Goal: Task Accomplishment & Management: Complete application form

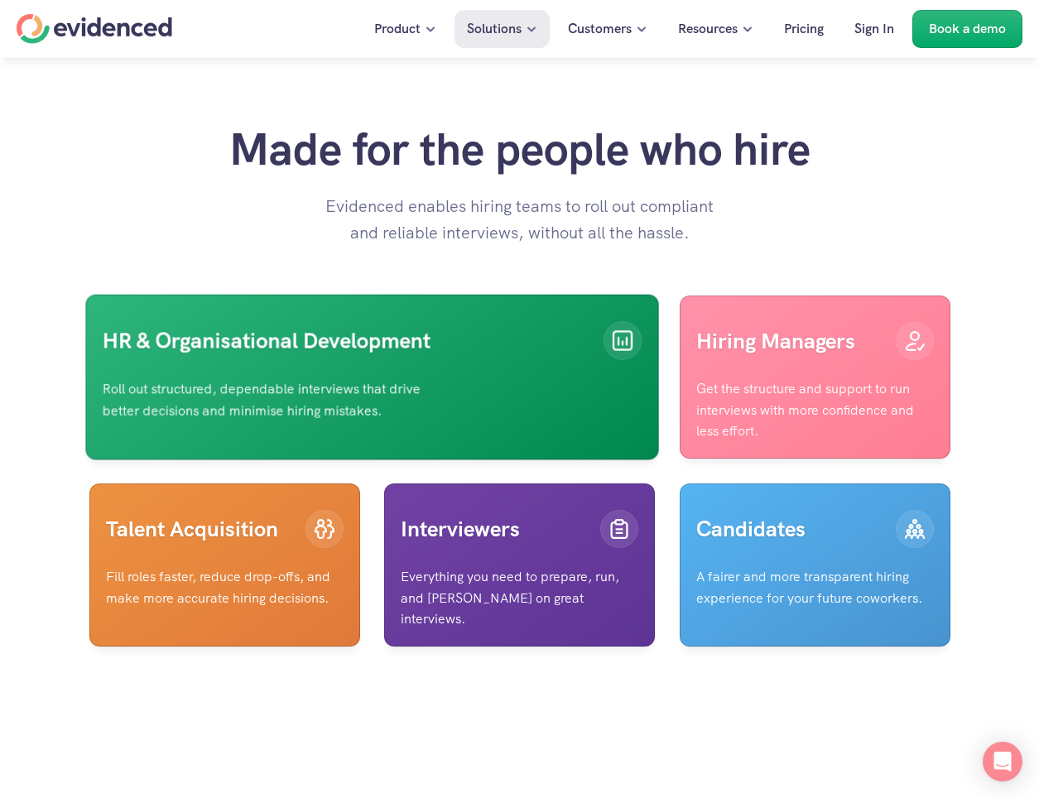
scroll to position [3807, 0]
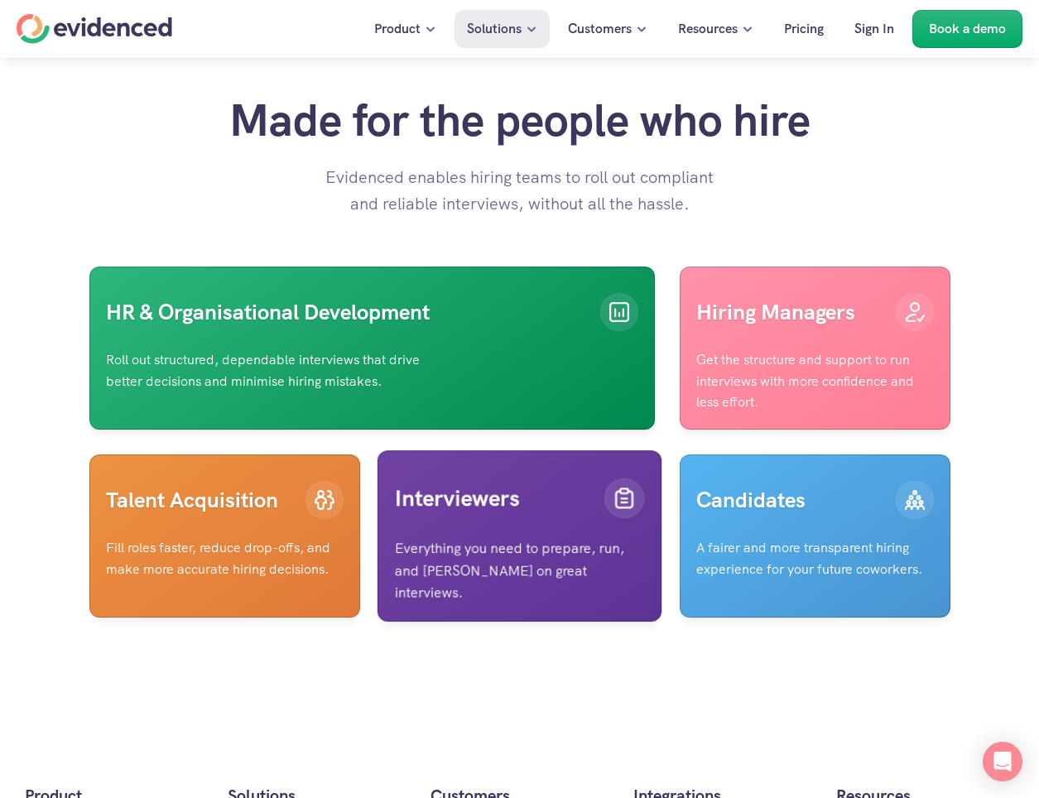
click at [483, 529] on div "Interviewers" at bounding box center [519, 498] width 249 height 61
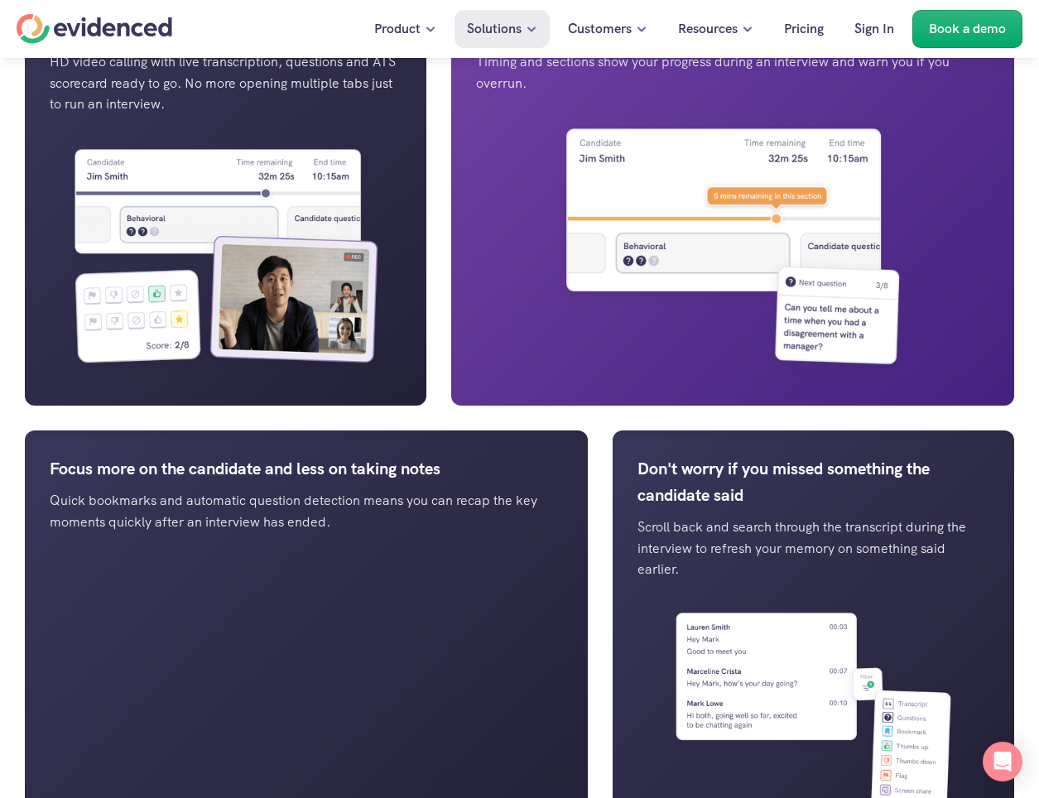
scroll to position [1324, 0]
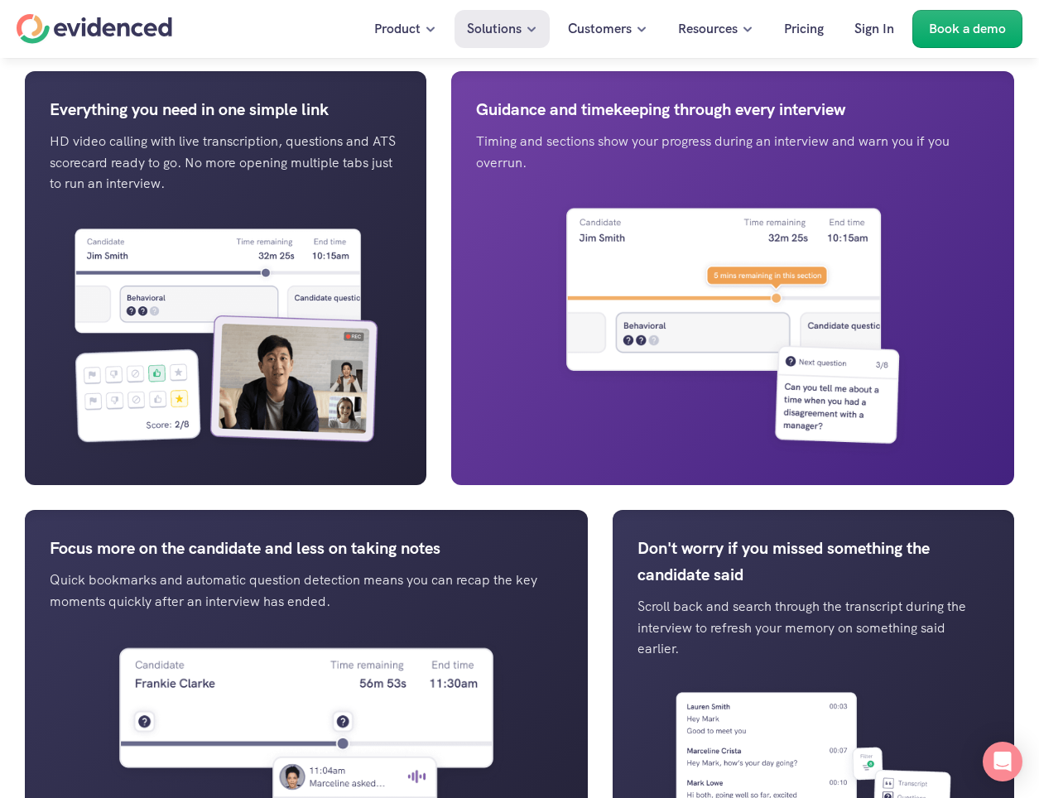
click at [588, 173] on p "Timing and sections show your progress during an interview and warn you if you …" at bounding box center [732, 152] width 513 height 42
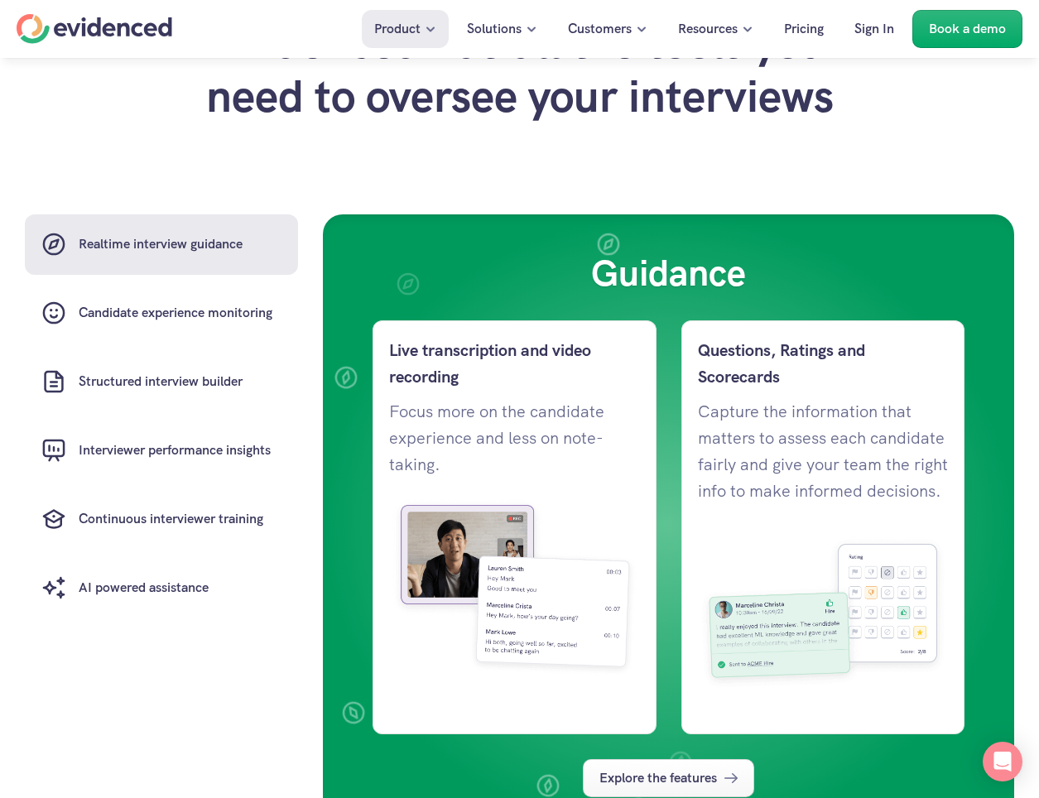
scroll to position [1241, 0]
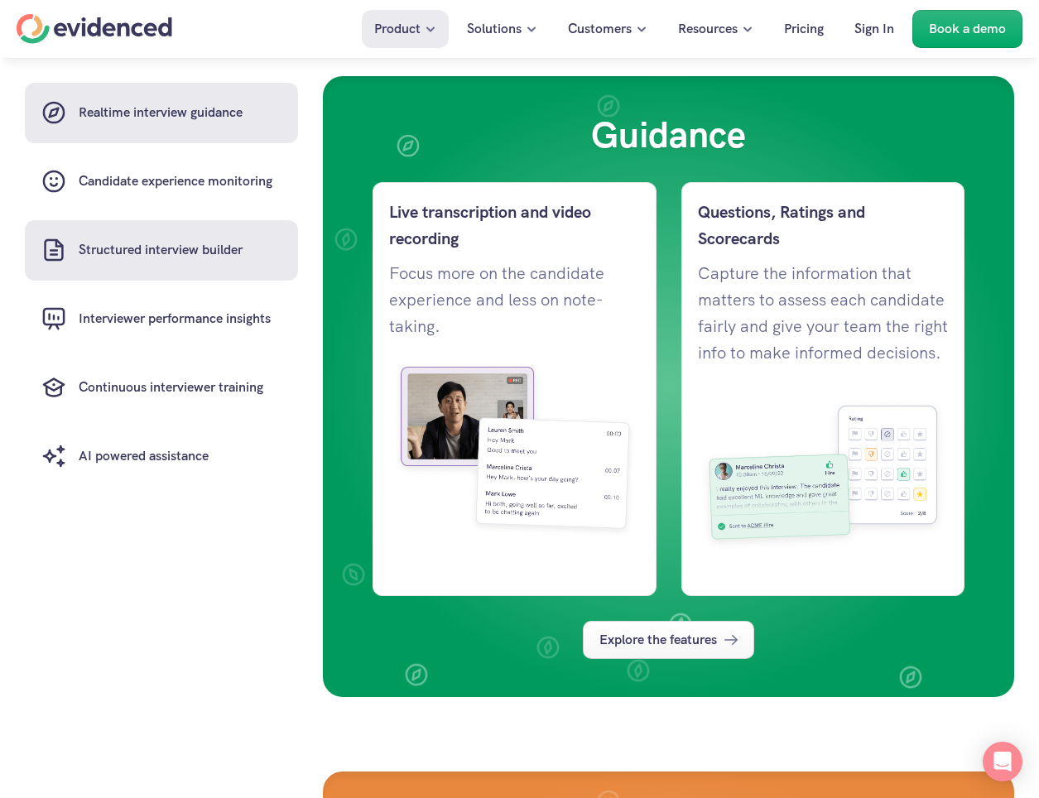
click at [204, 260] on h6 "Structured interview builder" at bounding box center [161, 251] width 164 height 22
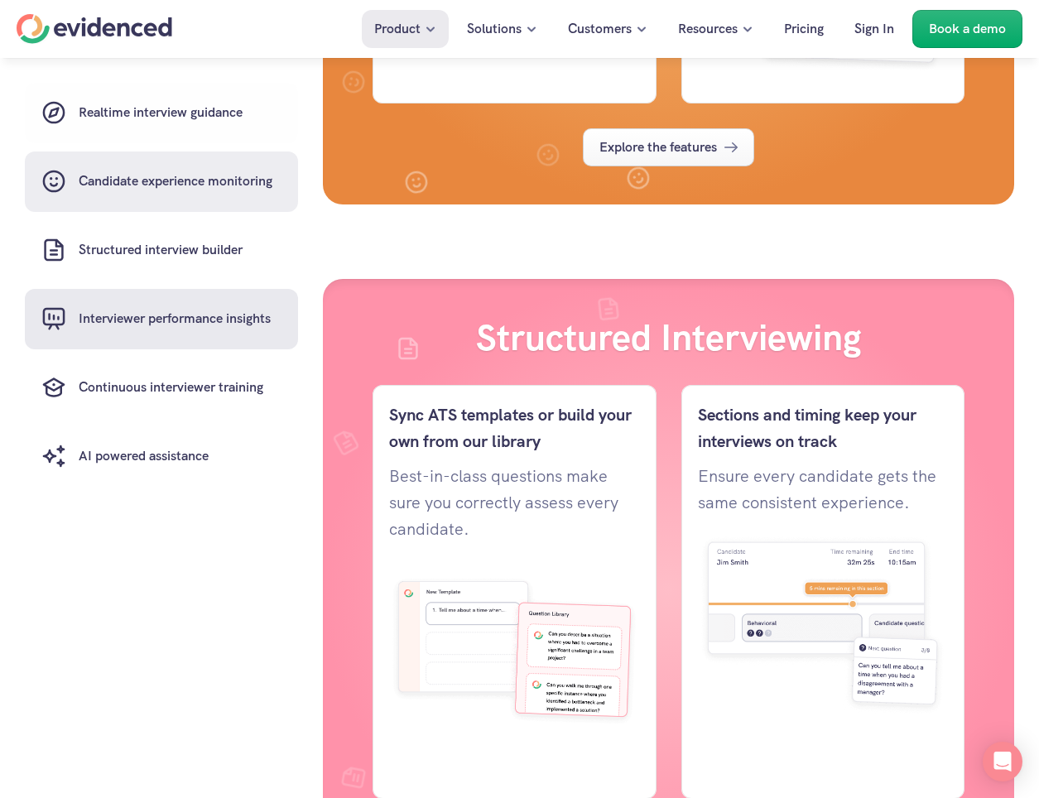
scroll to position [2637, 0]
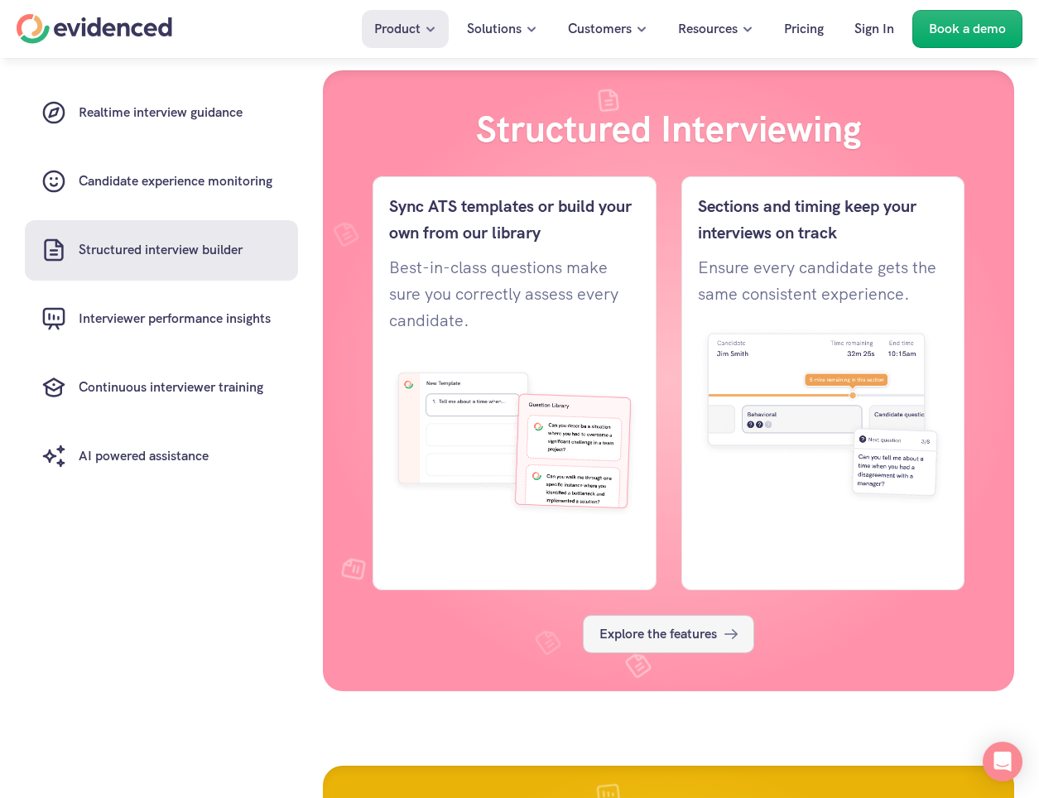
click at [726, 644] on icon at bounding box center [731, 634] width 20 height 20
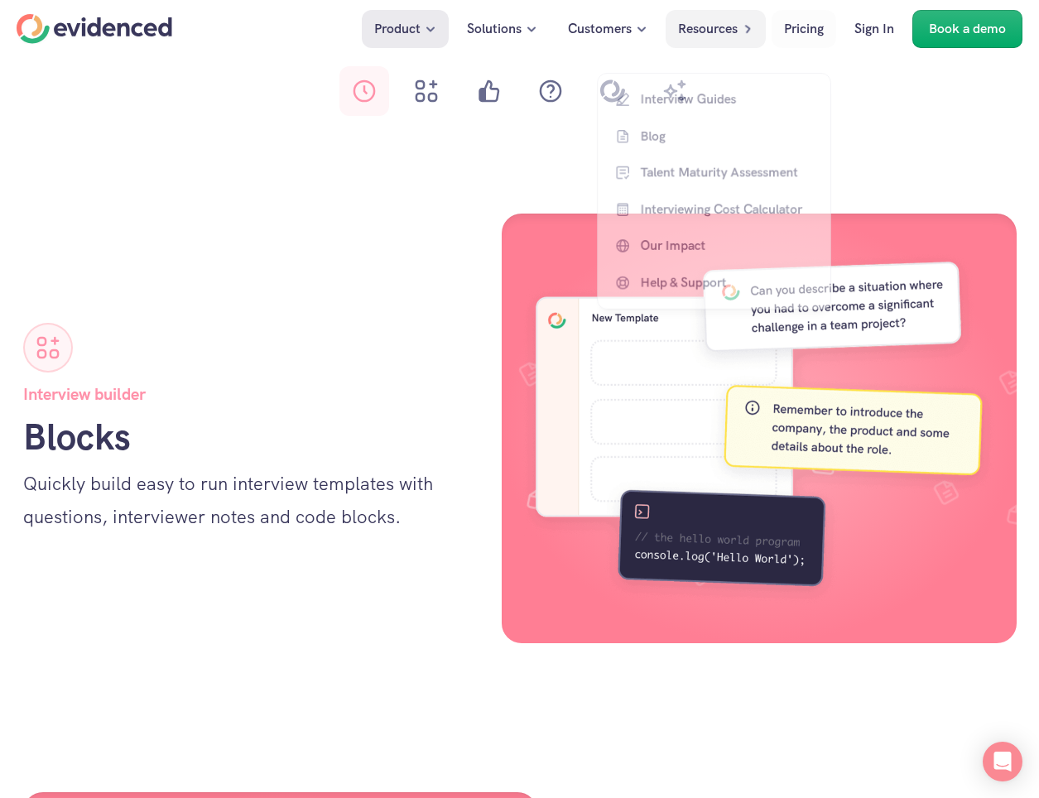
scroll to position [1655, 0]
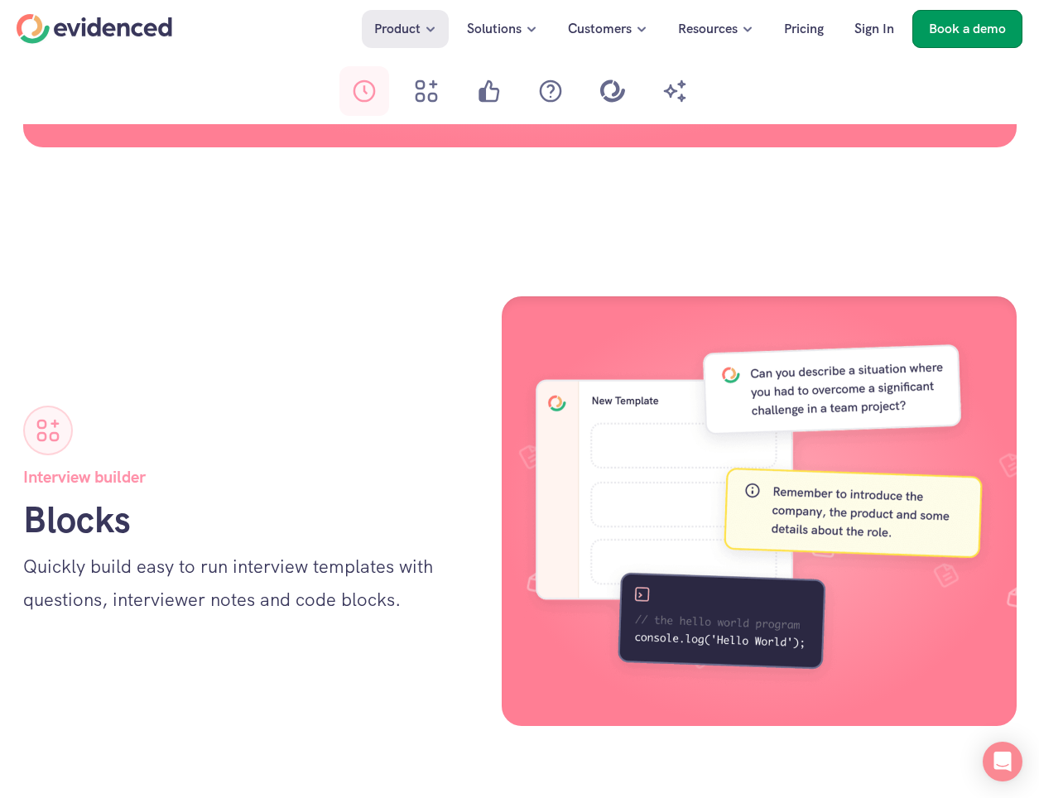
click at [965, 35] on p "Book a demo" at bounding box center [966, 29] width 77 height 22
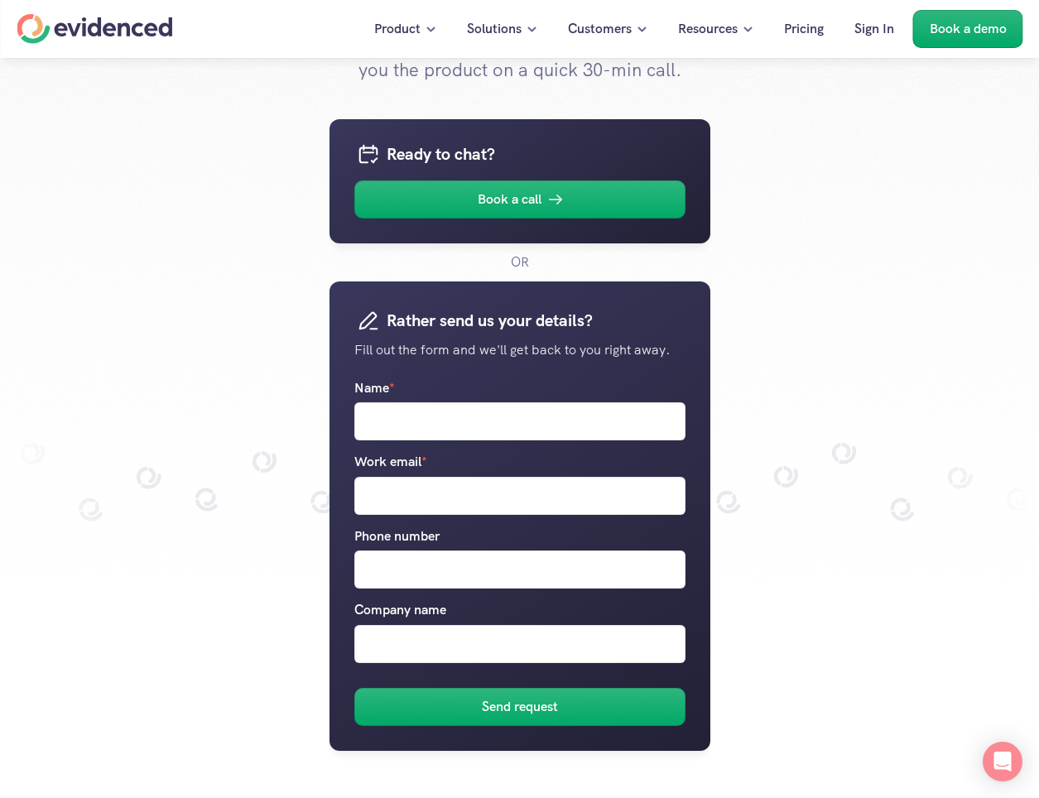
scroll to position [166, 0]
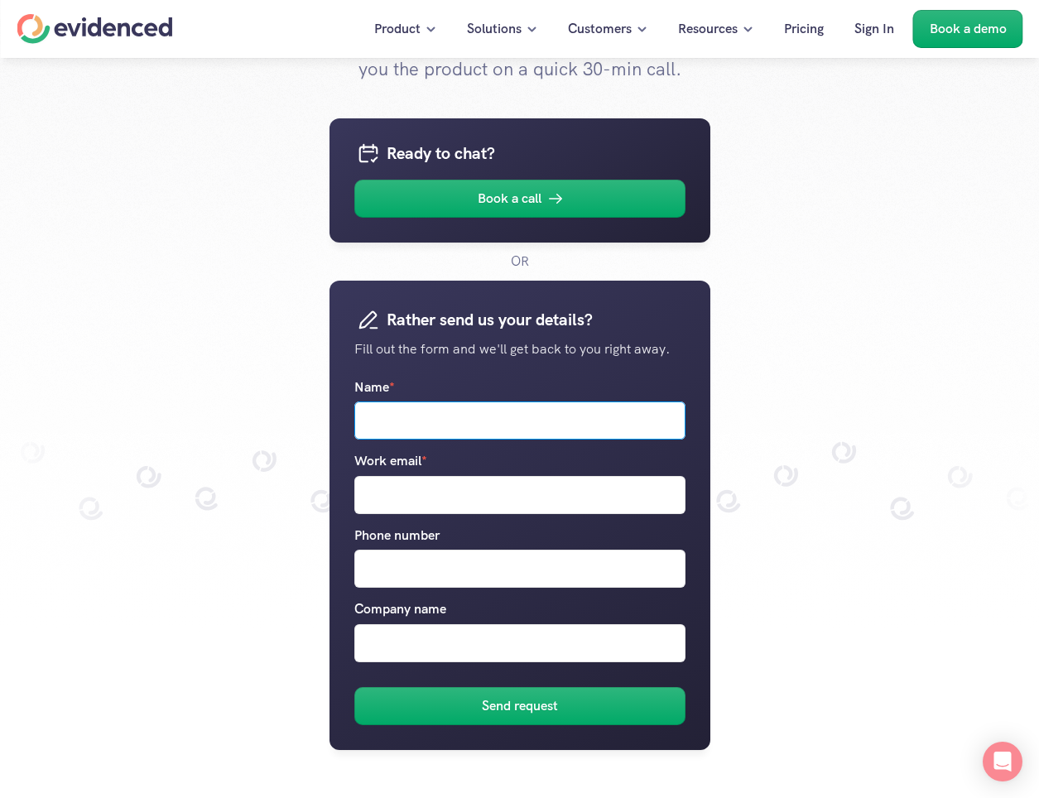
click at [481, 433] on input "Name *" at bounding box center [519, 420] width 331 height 38
type input "[PERSON_NAME]"
type input "[PERSON_NAME][EMAIL_ADDRESS][PERSON_NAME][DOMAIN_NAME]"
type input "5555555"
type input "[PERSON_NAME] Mutual"
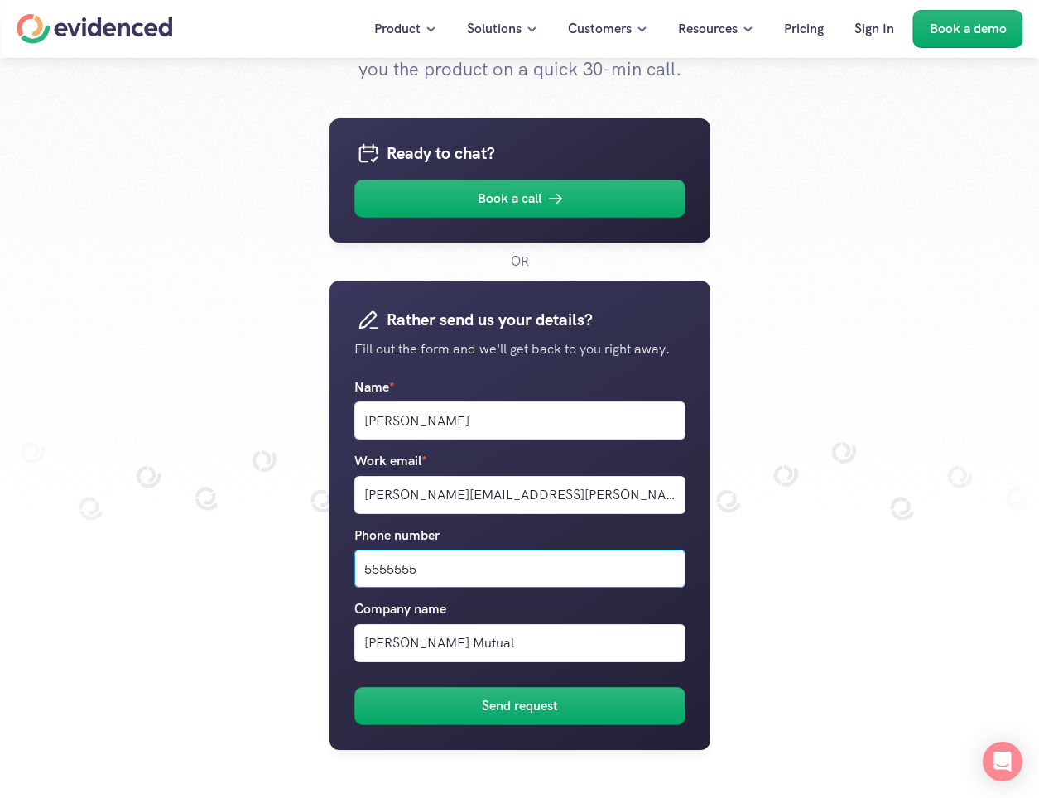
drag, startPoint x: 488, startPoint y: 577, endPoint x: 339, endPoint y: 580, distance: 149.0
click at [339, 580] on div "Rather send us your details? Fill out the form and we'll get back to you right …" at bounding box center [519, 515] width 381 height 469
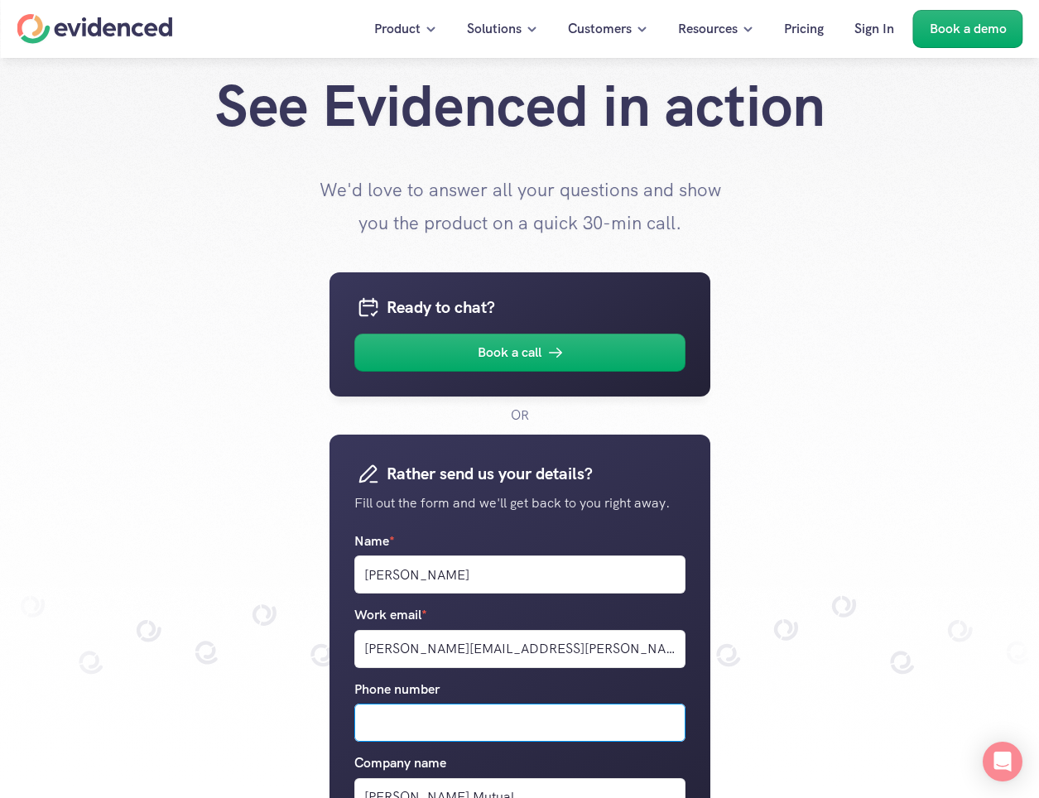
scroll to position [0, 0]
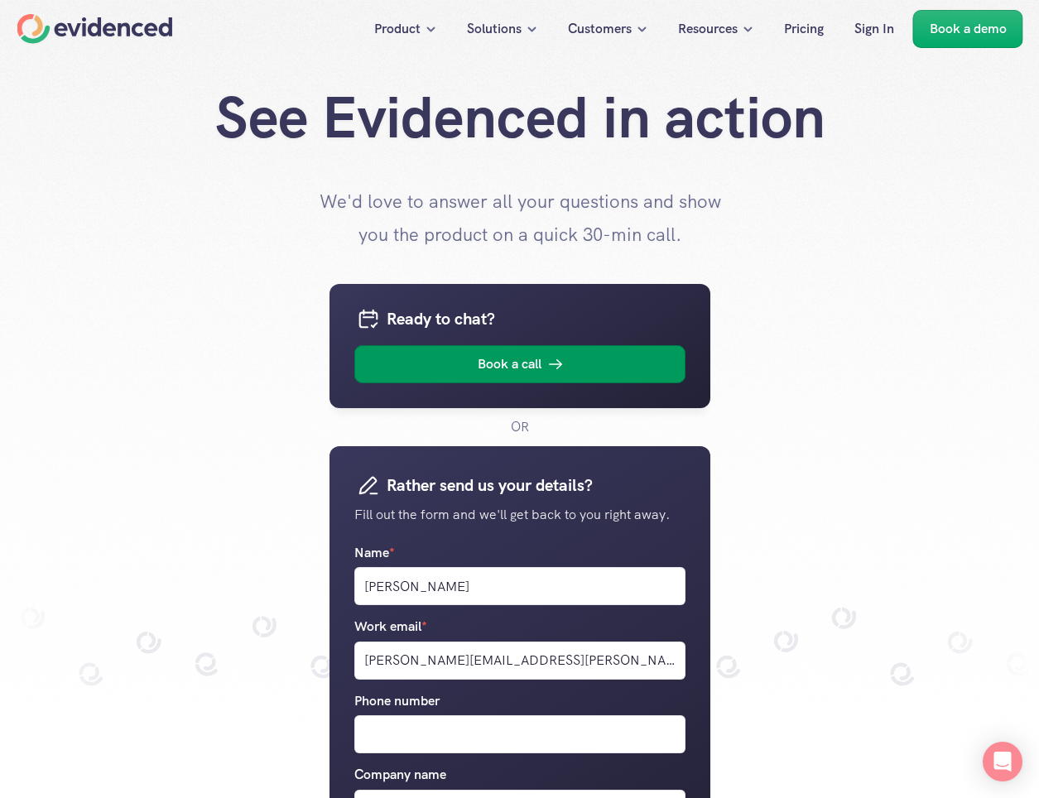
click at [516, 353] on link "Book a call" at bounding box center [519, 364] width 331 height 38
